Goal: Task Accomplishment & Management: Manage account settings

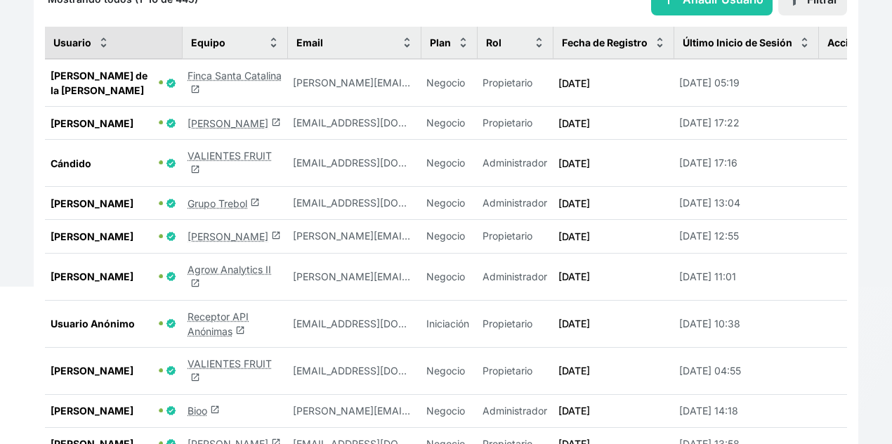
scroll to position [281, 0]
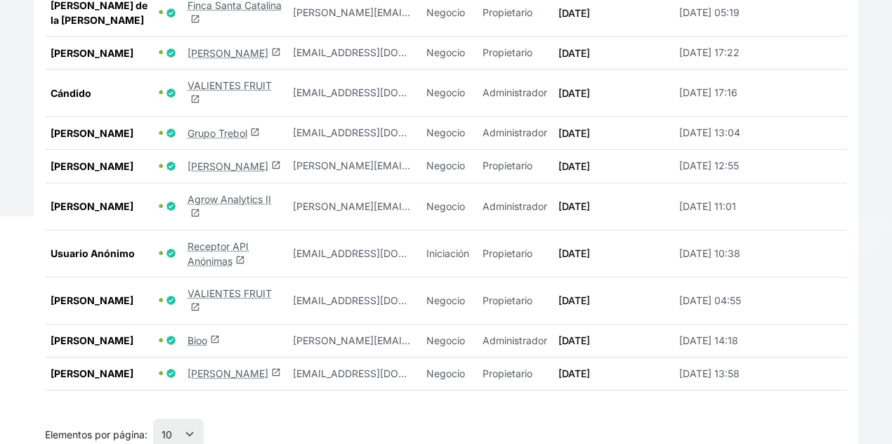
click at [218, 214] on link "Agrow Analytics II launch" at bounding box center [230, 206] width 84 height 27
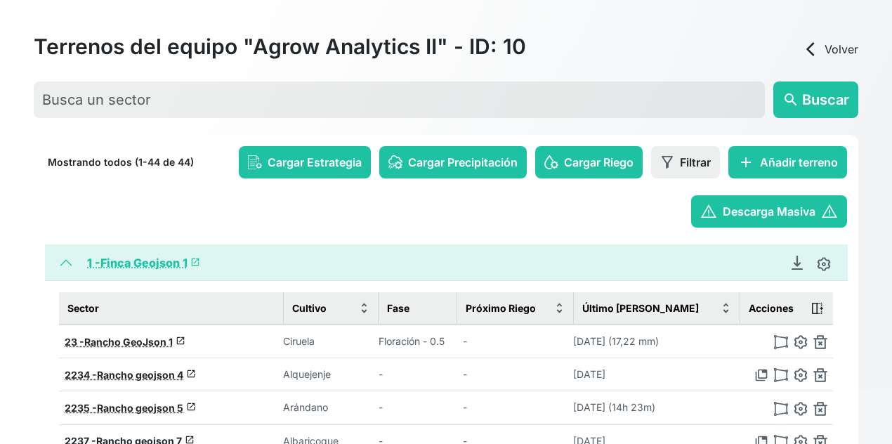
scroll to position [281, 0]
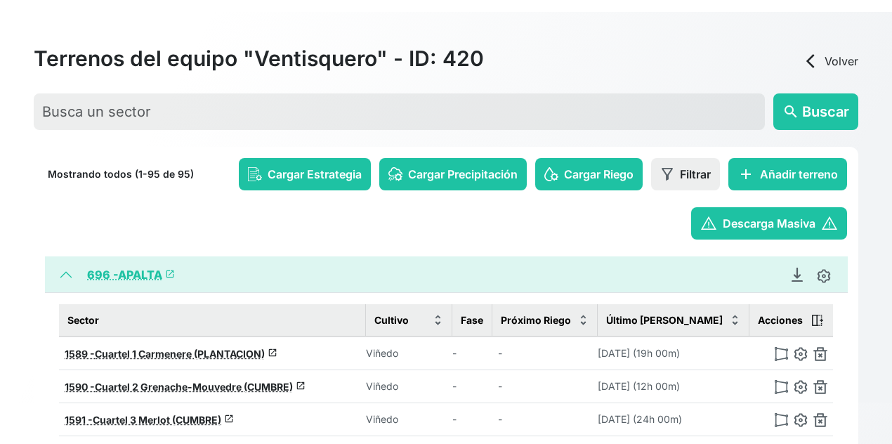
scroll to position [70, 0]
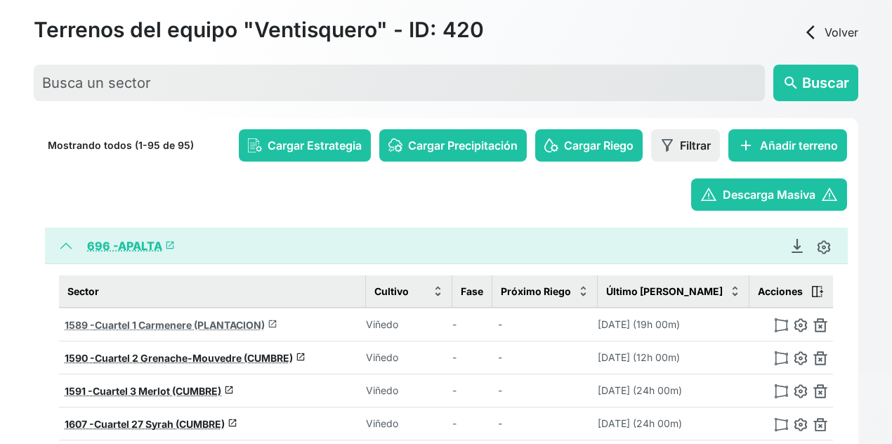
click at [271, 322] on link "1589 - Cuartel 1 Carmenere (PLANTACION) launch" at bounding box center [171, 325] width 213 height 12
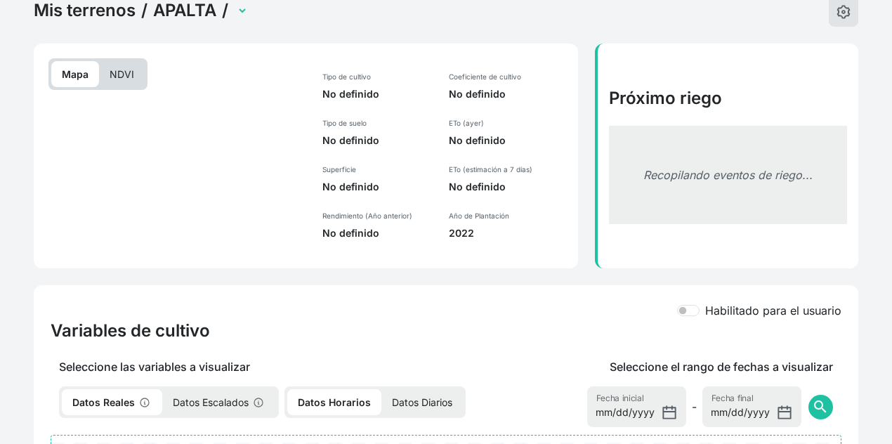
select select "1589"
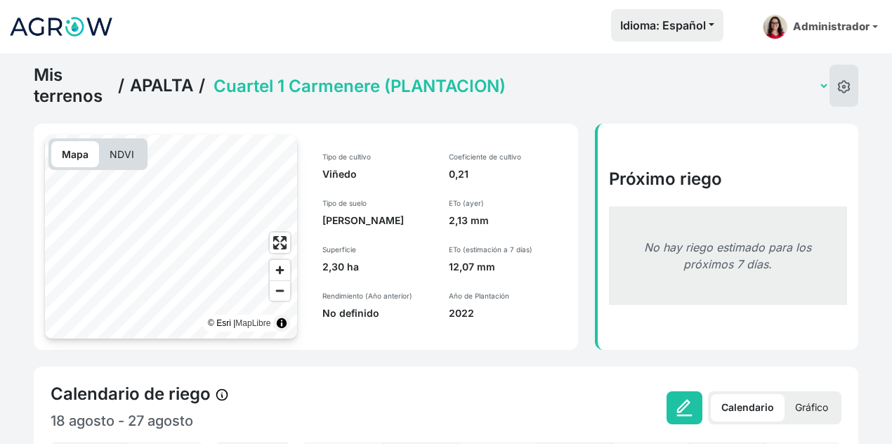
click at [64, 84] on link "Mis terrenos" at bounding box center [73, 86] width 79 height 42
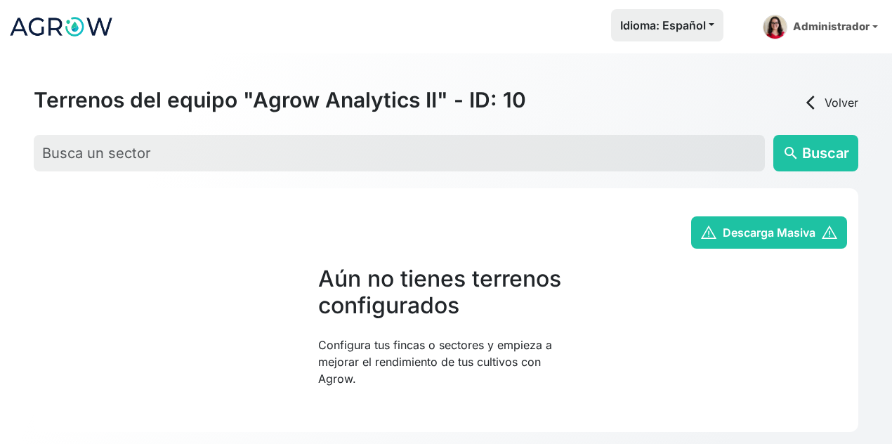
select select "3"
select select "4"
select select "5"
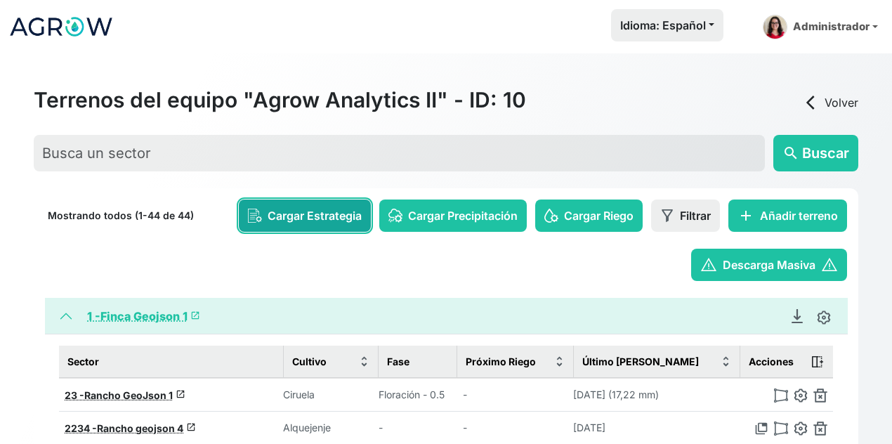
click at [265, 200] on button "Cargar Estrategia" at bounding box center [305, 216] width 132 height 32
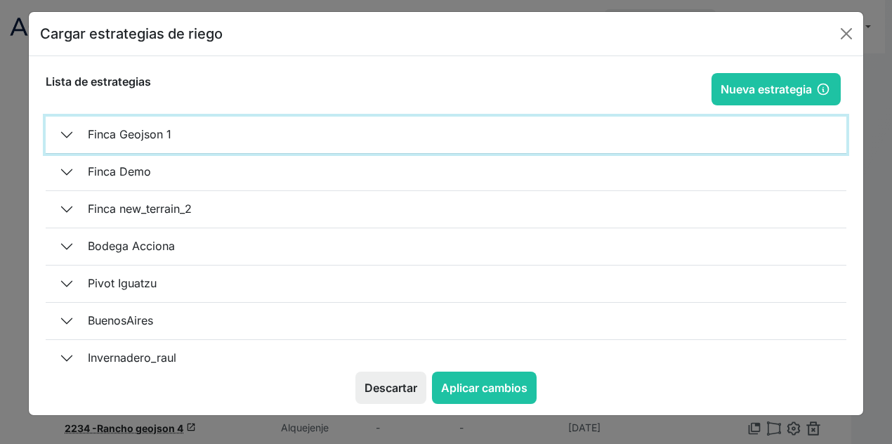
click at [154, 136] on button "Finca Geojson 1" at bounding box center [446, 135] width 801 height 37
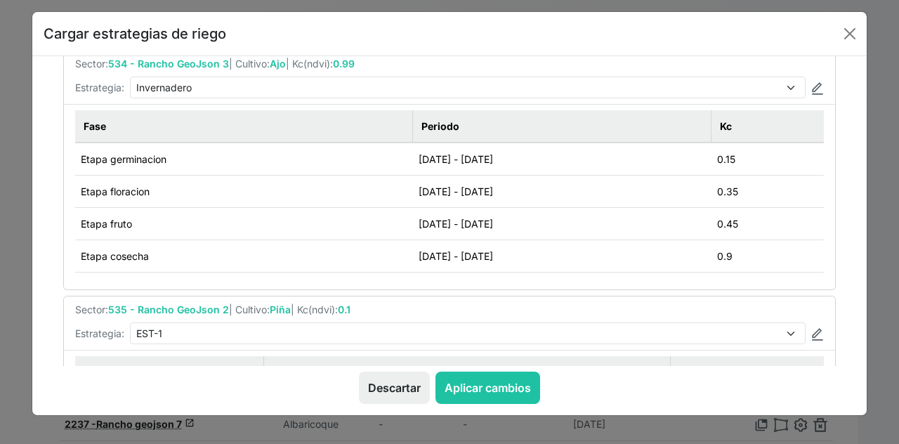
scroll to position [281, 0]
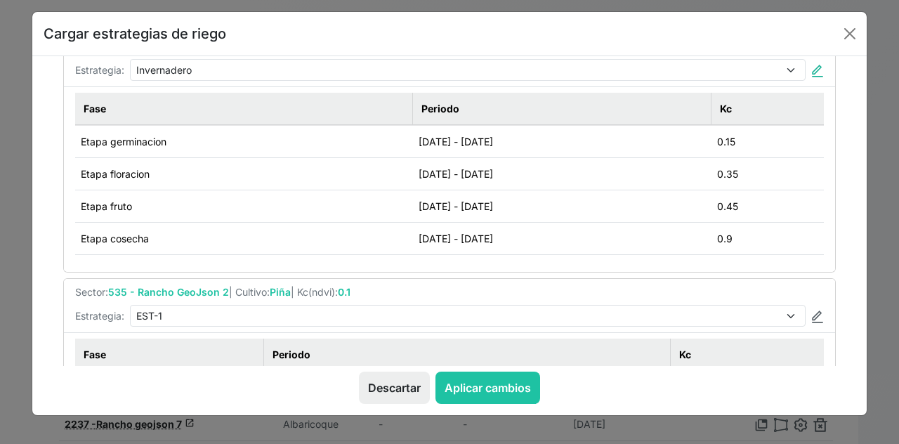
click at [813, 66] on img at bounding box center [818, 71] width 13 height 13
select select "4"
type input "Invernadero"
type input "2025-07-26"
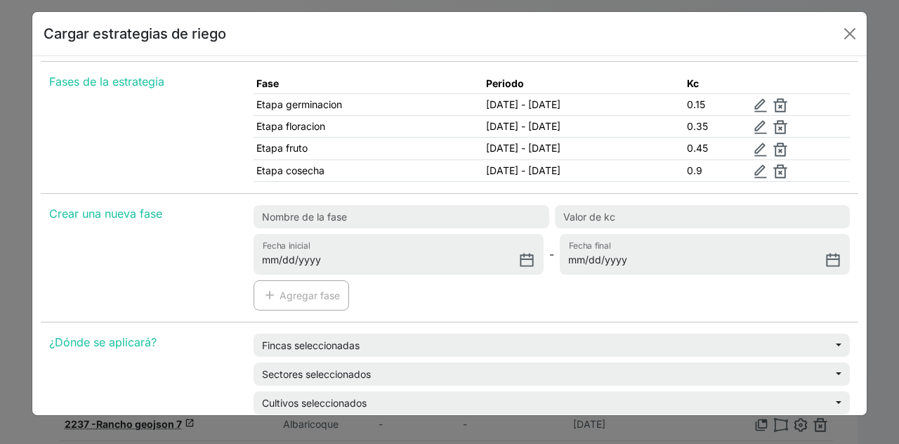
scroll to position [13, 0]
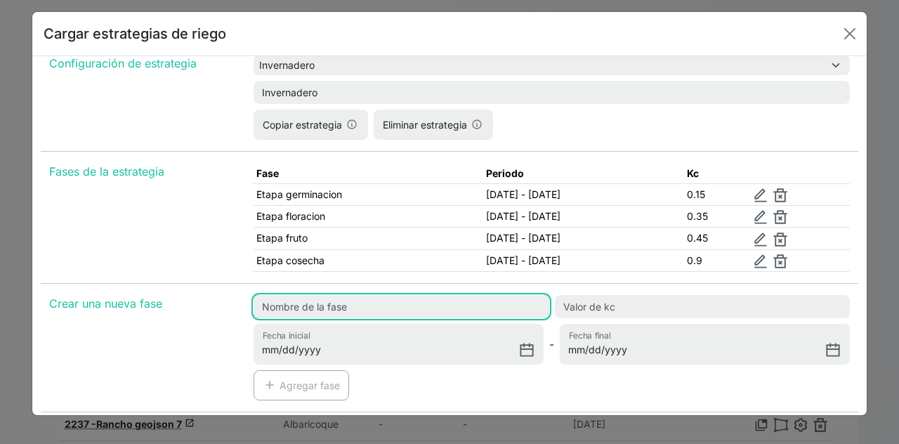
click at [370, 304] on input "text" at bounding box center [402, 306] width 296 height 23
type input "Prueba"
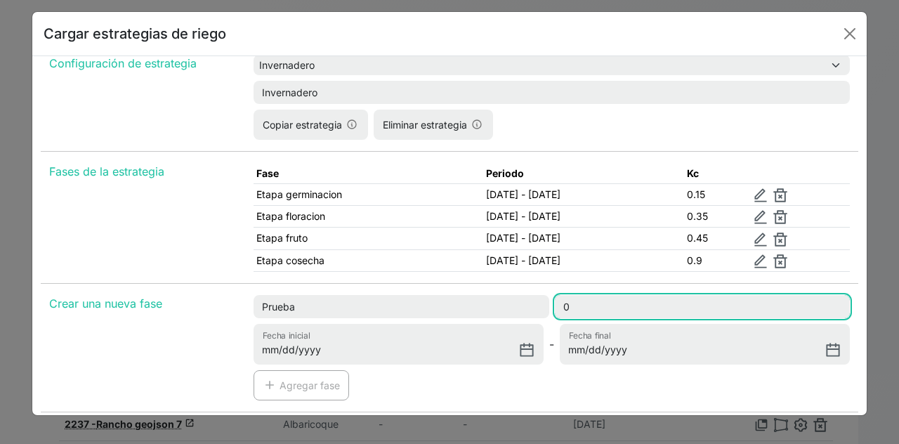
type input "0"
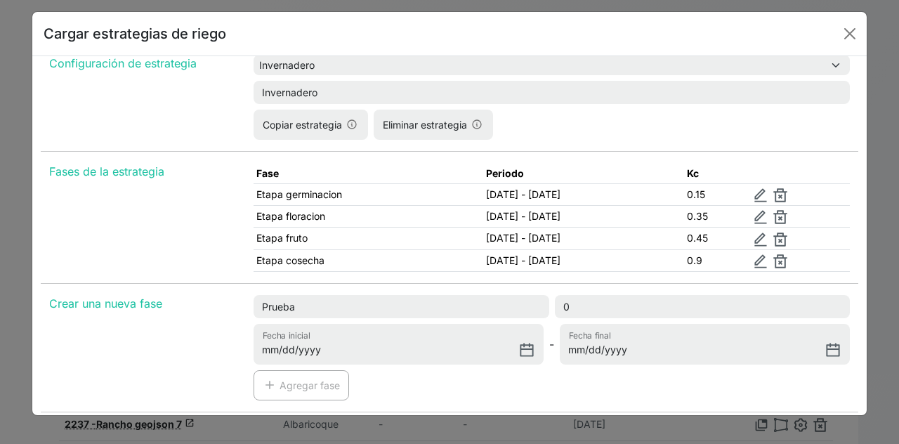
click at [452, 363] on div "Prueba 0 2025-07-26 Fecha inicial - Fecha final add Agregar fase" at bounding box center [551, 353] width 613 height 117
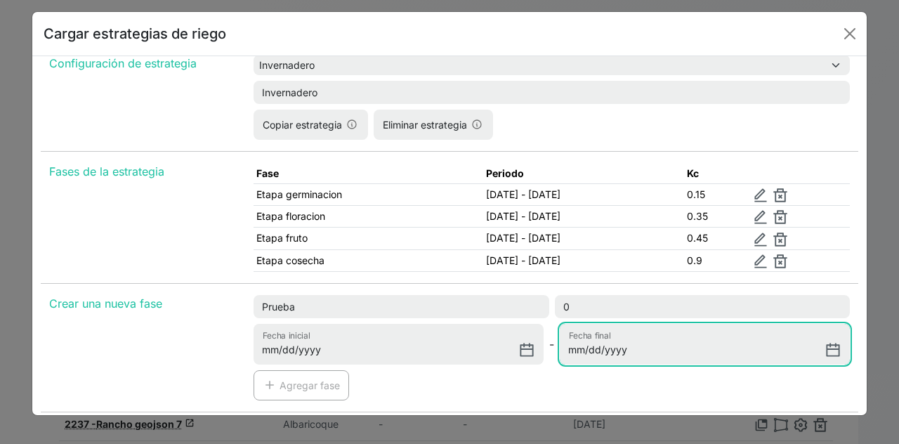
click at [825, 353] on input "Fecha final" at bounding box center [705, 344] width 290 height 41
click at [818, 348] on input "Fecha final" at bounding box center [705, 344] width 290 height 41
click at [828, 351] on input "Fecha final" at bounding box center [705, 344] width 290 height 41
type input "[DATE]"
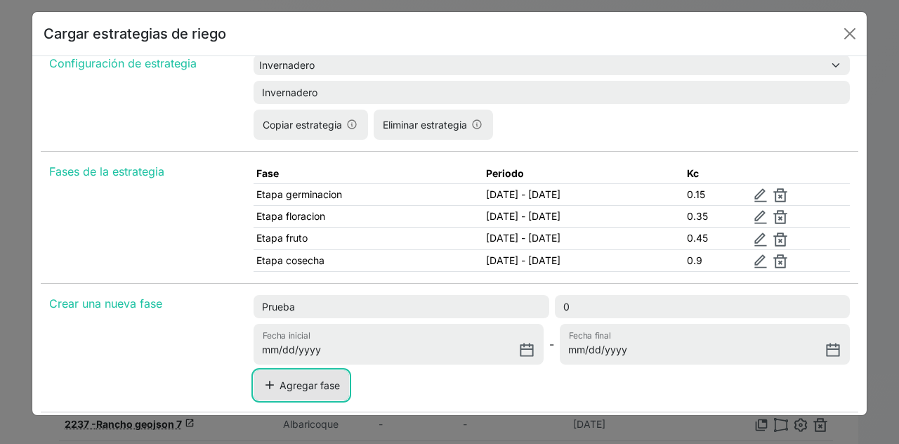
click at [326, 377] on button "add Agregar fase" at bounding box center [302, 385] width 96 height 30
type input "2025-08-21"
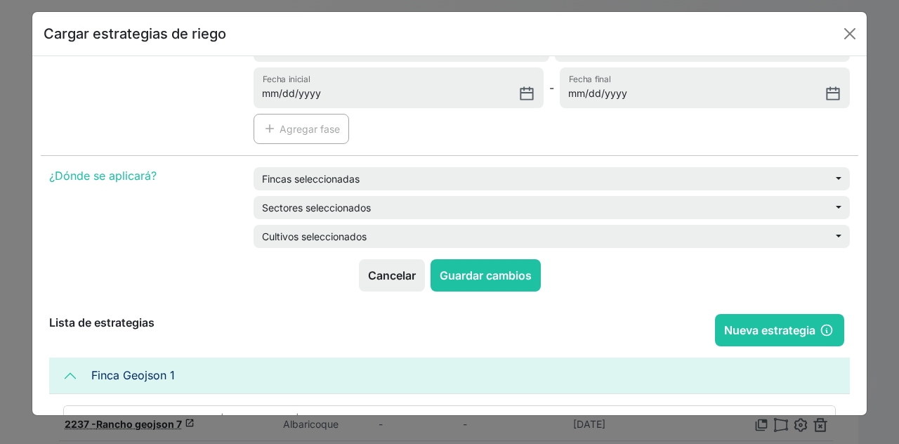
scroll to position [294, 0]
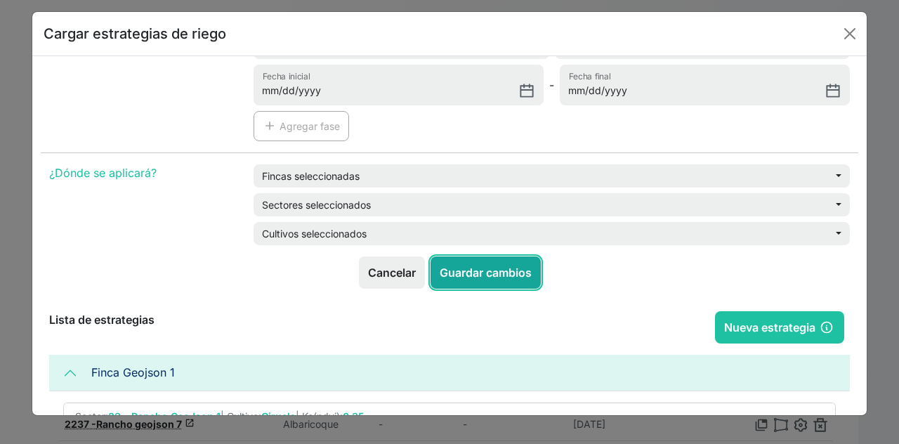
click at [481, 269] on button "Guardar cambios" at bounding box center [486, 272] width 110 height 32
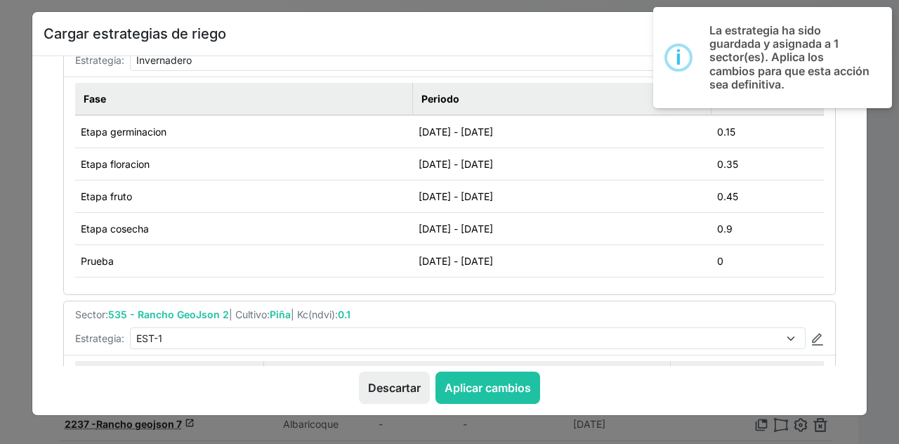
scroll to position [351, 0]
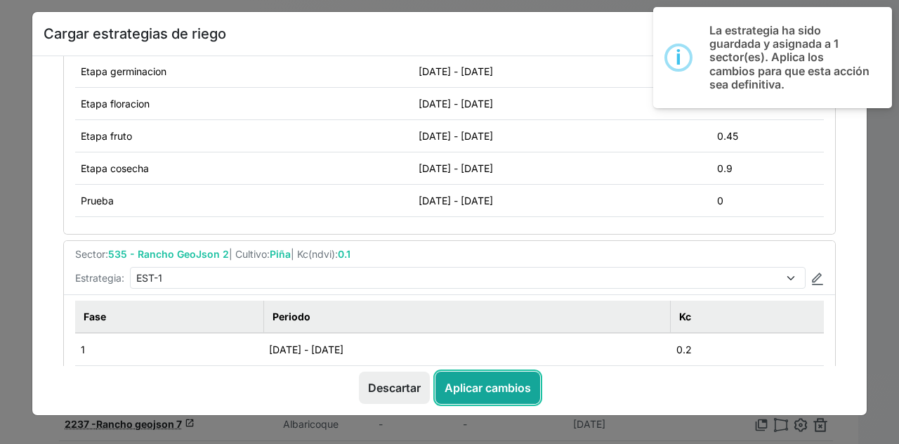
click at [485, 392] on button "Aplicar cambios" at bounding box center [488, 388] width 105 height 32
